Goal: Find contact information

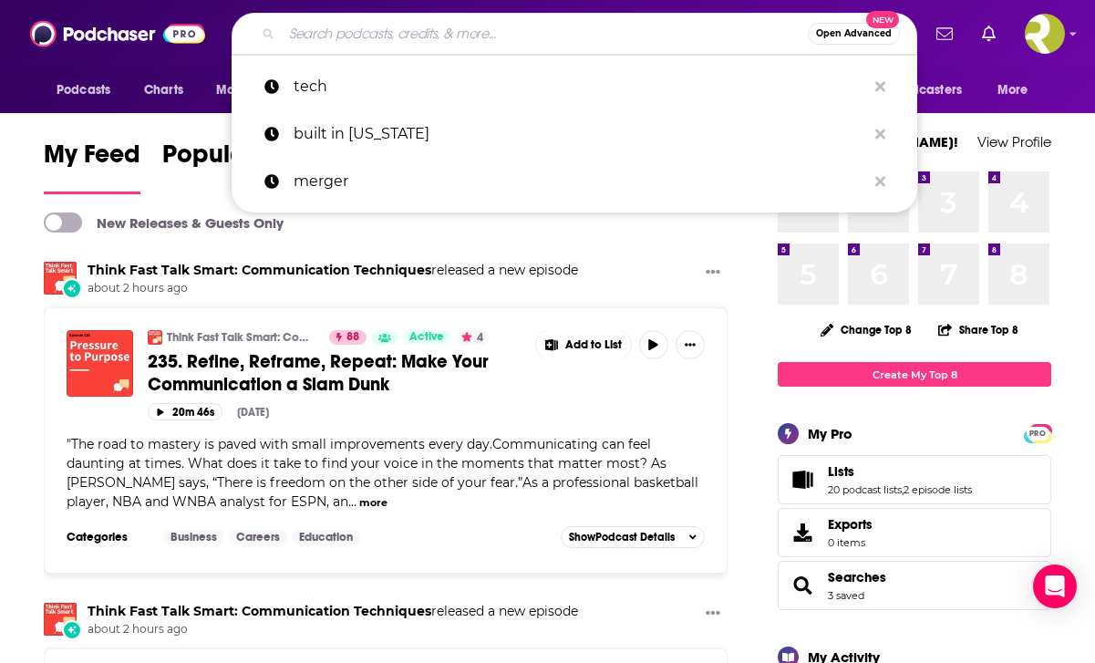
click at [580, 30] on input "Search podcasts, credits, & more..." at bounding box center [545, 33] width 526 height 29
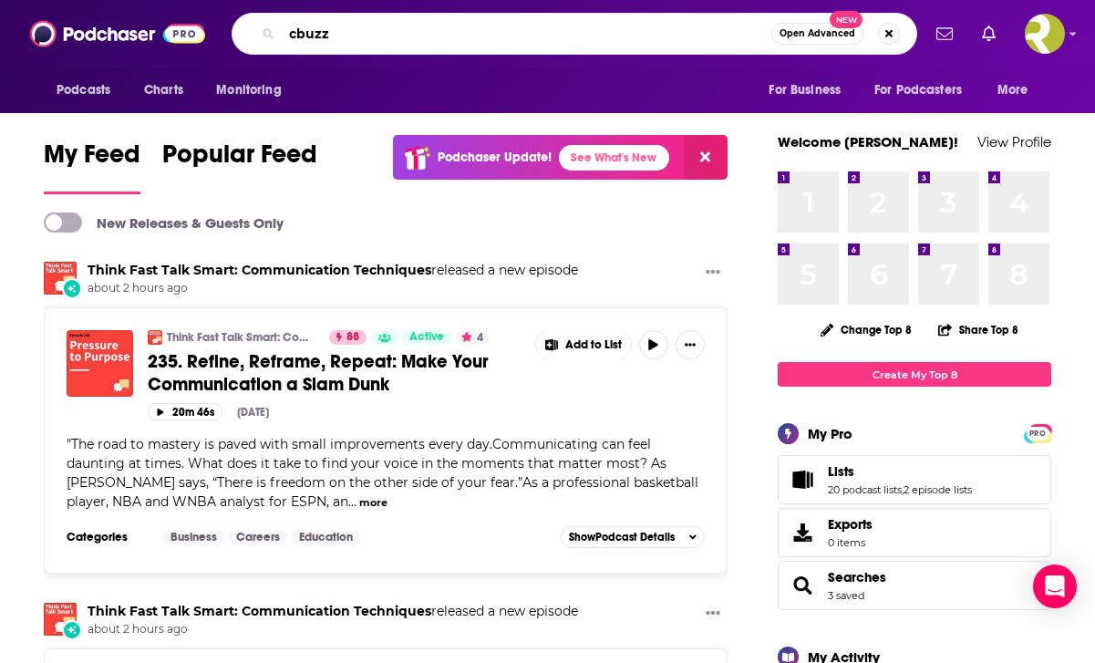
type input "cbuzz"
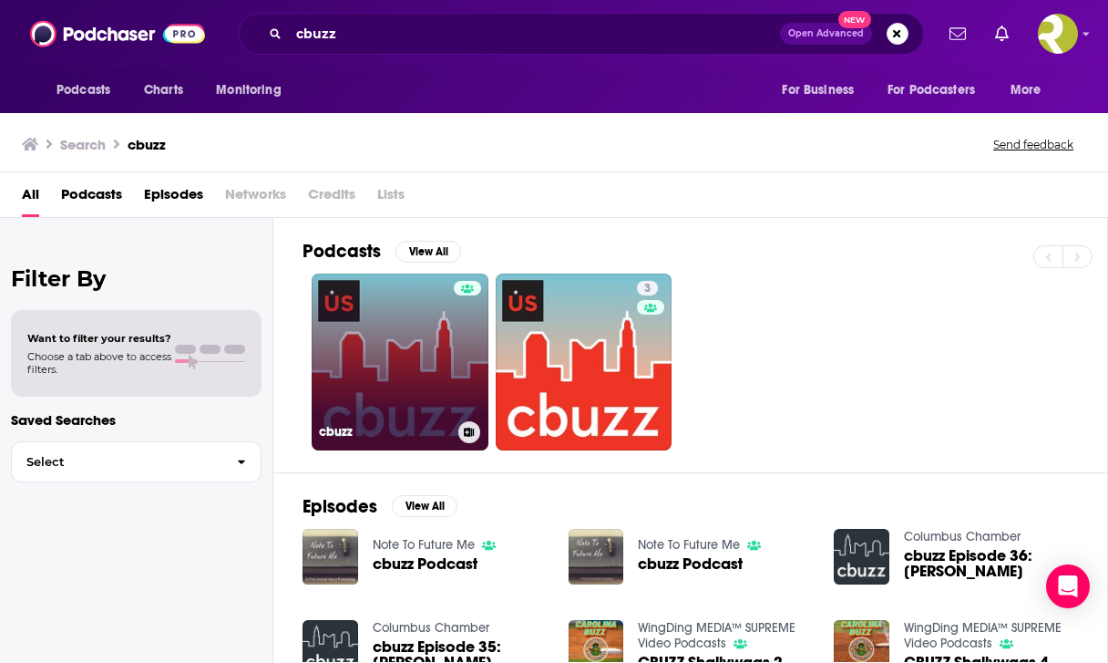
click at [416, 409] on link "cbuzz" at bounding box center [400, 361] width 177 height 177
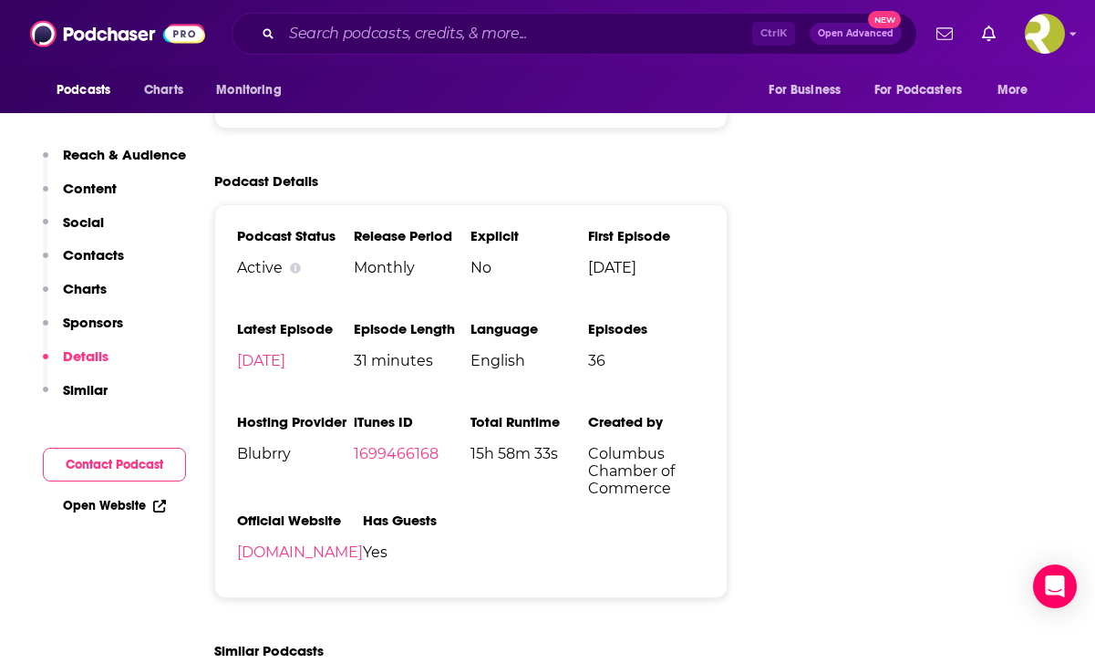
scroll to position [1914, 0]
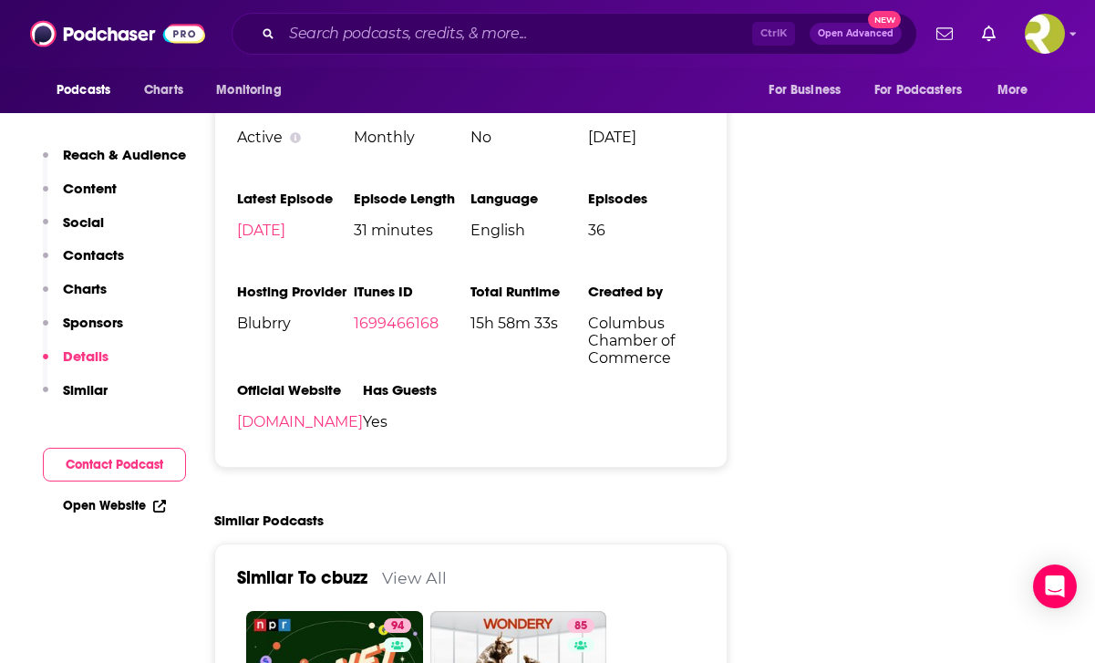
click at [111, 466] on button "Contact Podcast" at bounding box center [114, 464] width 143 height 34
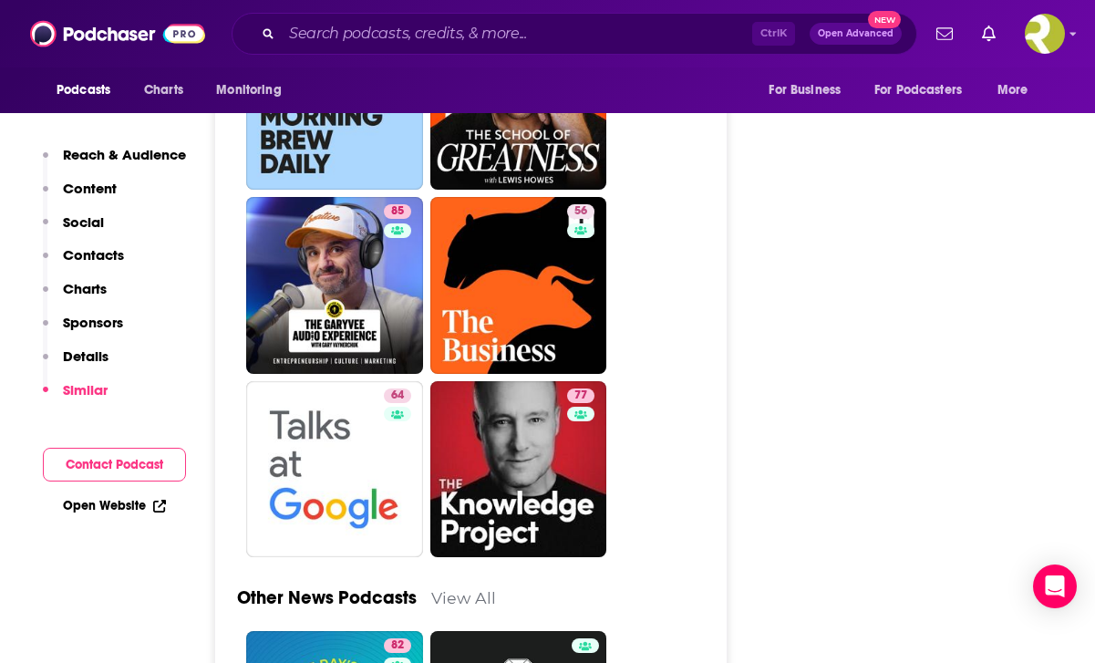
scroll to position [3592, 0]
